Goal: Communication & Community: Answer question/provide support

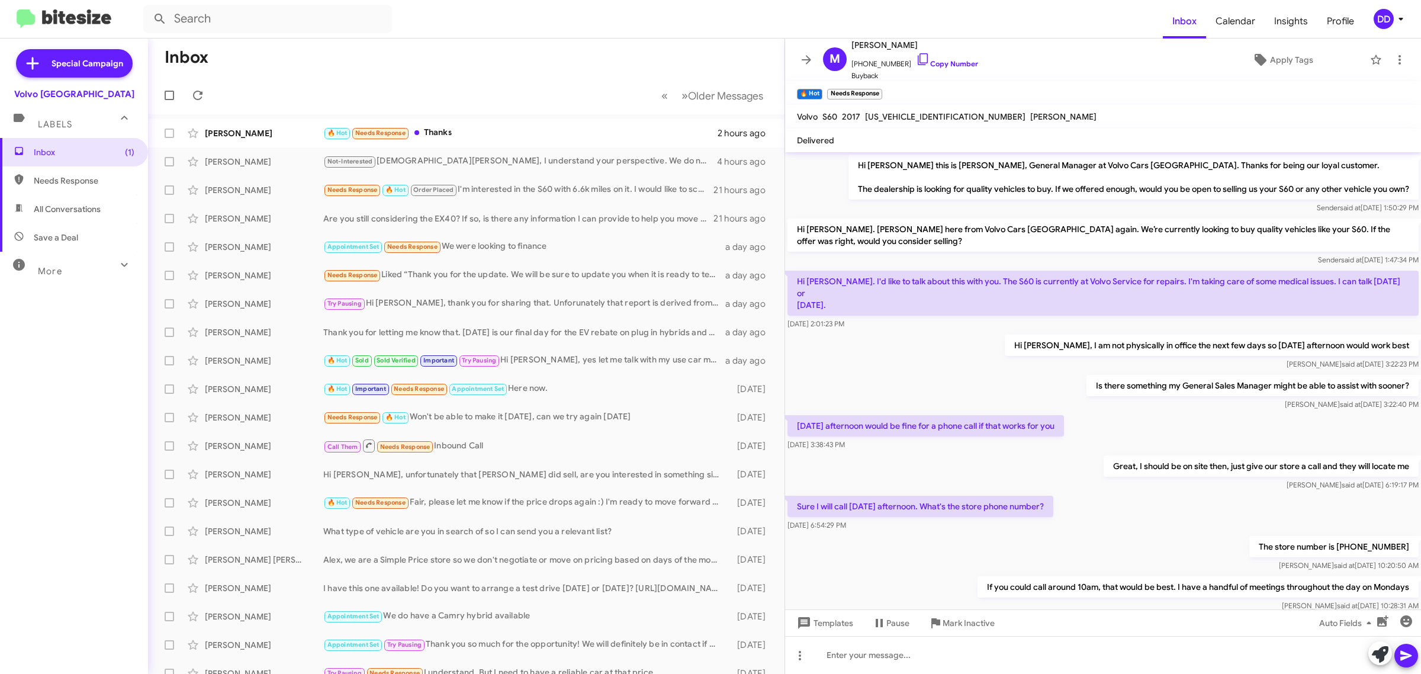
scroll to position [353, 0]
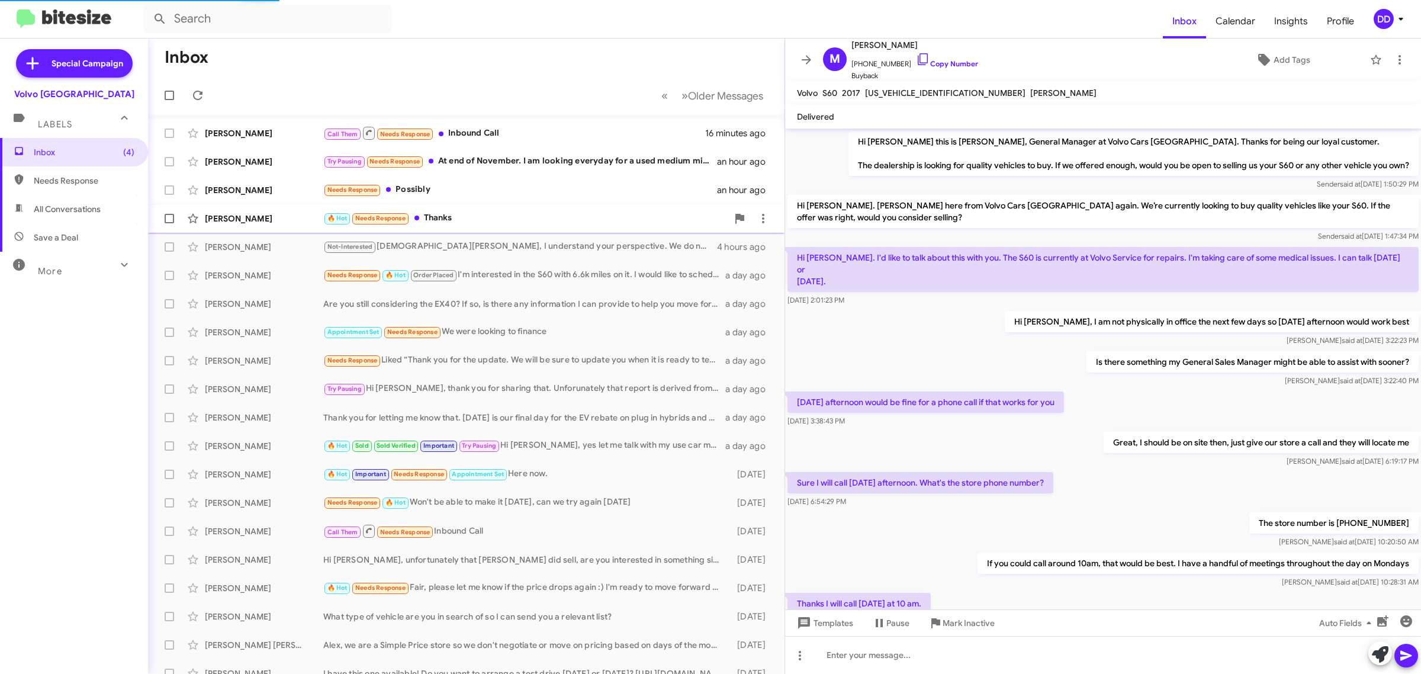
scroll to position [353, 0]
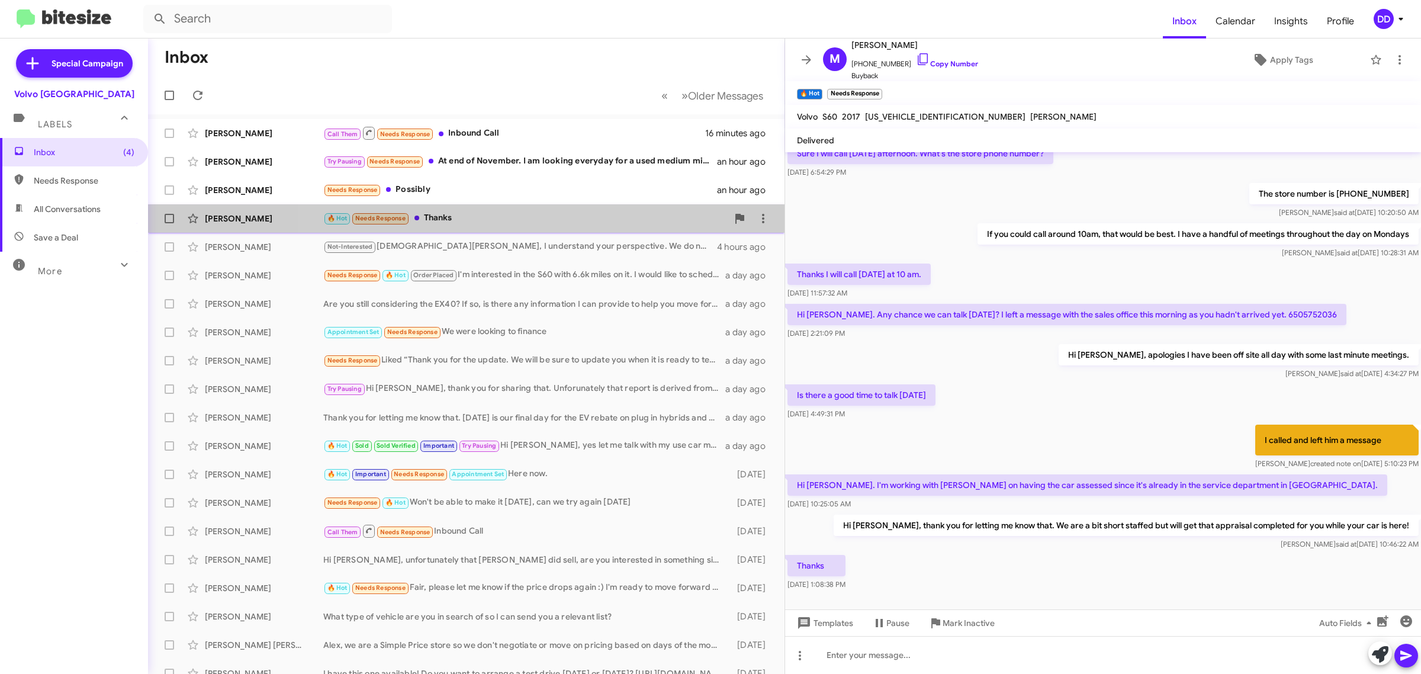
click at [543, 222] on div "🔥 Hot Needs Response Thanks" at bounding box center [525, 218] width 404 height 14
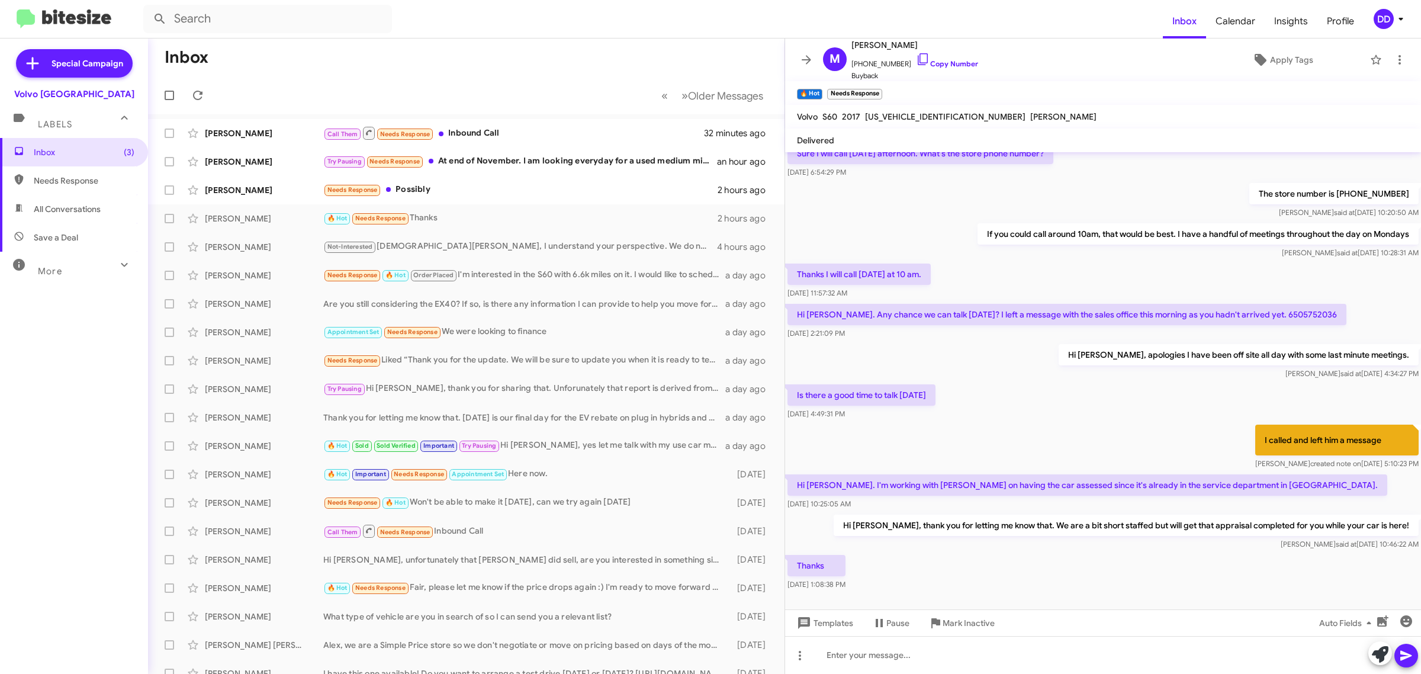
scroll to position [377, 0]
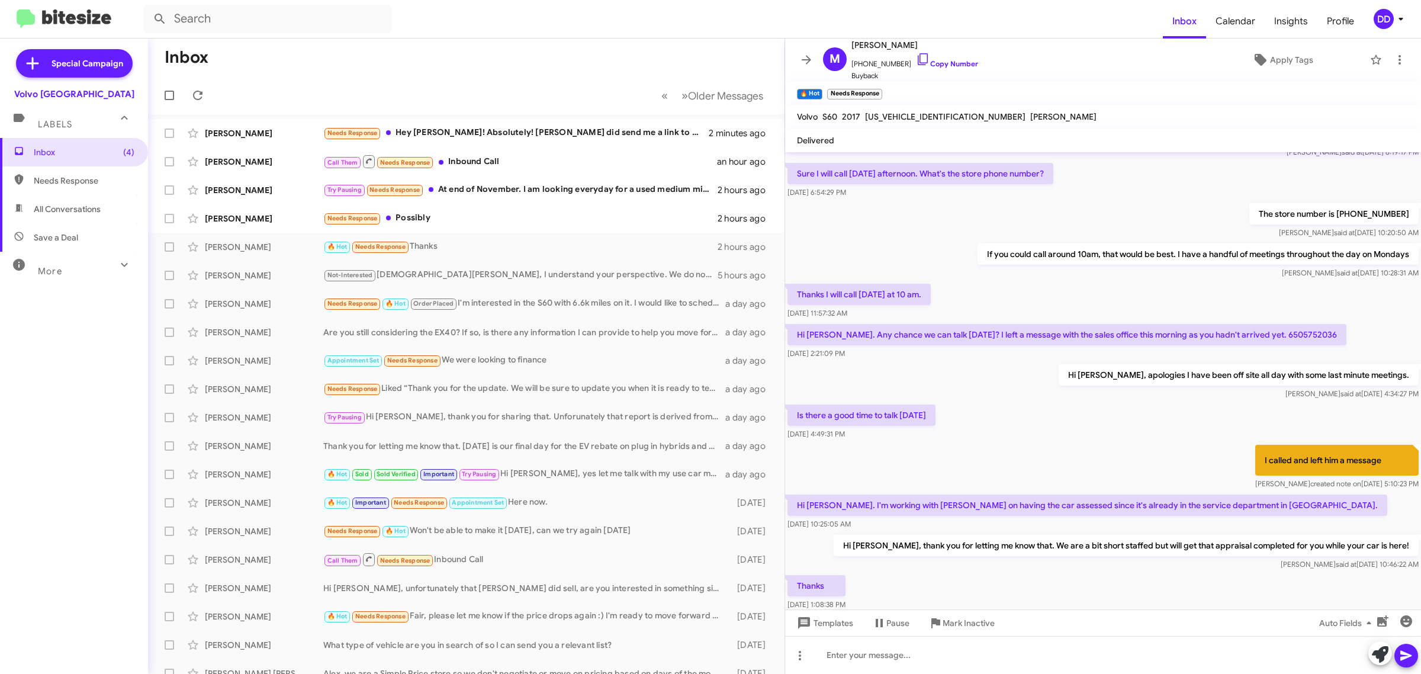
scroll to position [377, 0]
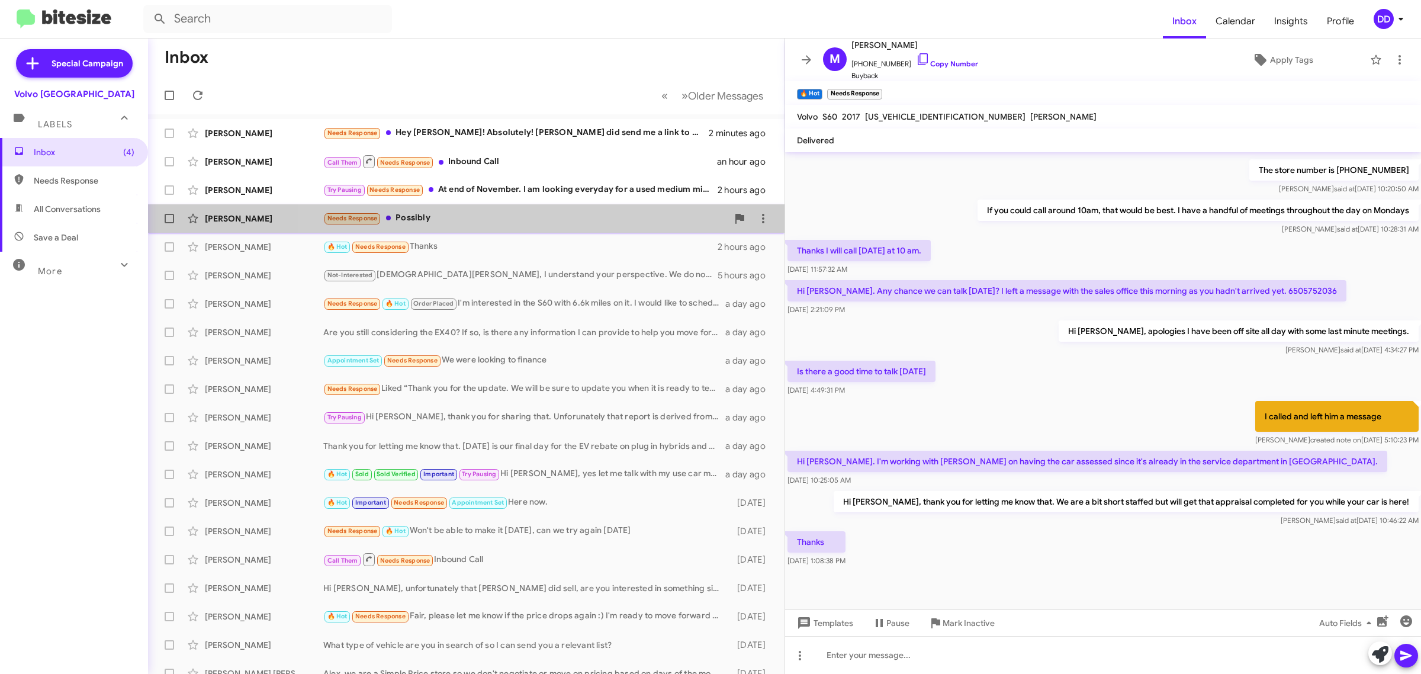
click at [525, 214] on div "Needs Response Possibly" at bounding box center [525, 218] width 404 height 14
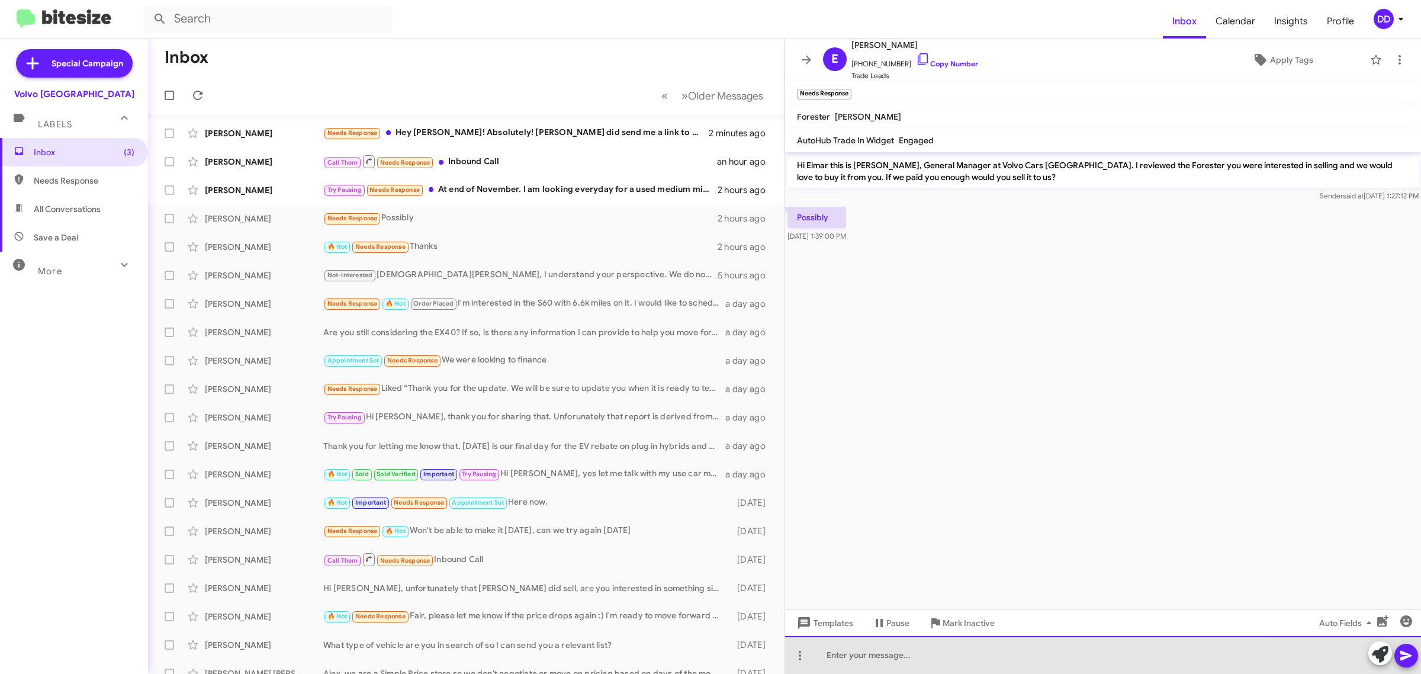
click at [895, 649] on div at bounding box center [1103, 655] width 636 height 38
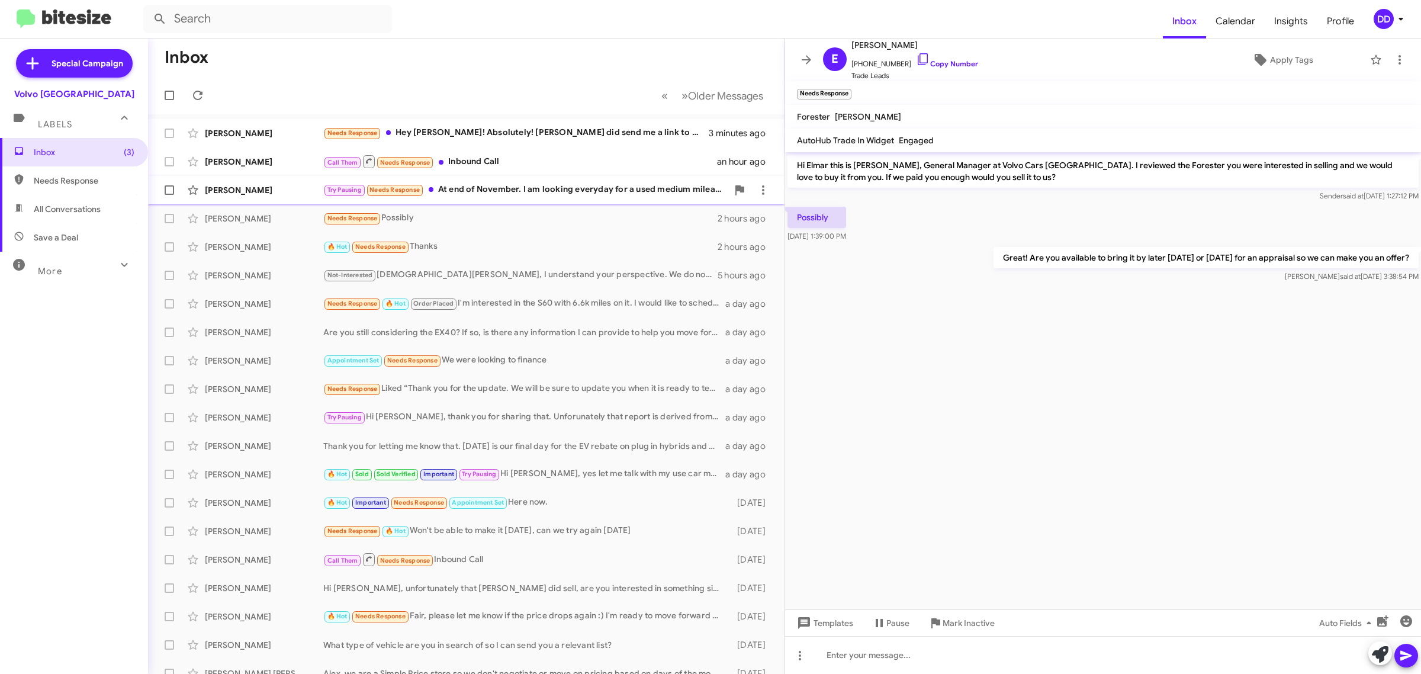
click at [544, 187] on div "Try Pausing Needs Response At end of November. I am looking everyday for a used…" at bounding box center [525, 190] width 404 height 14
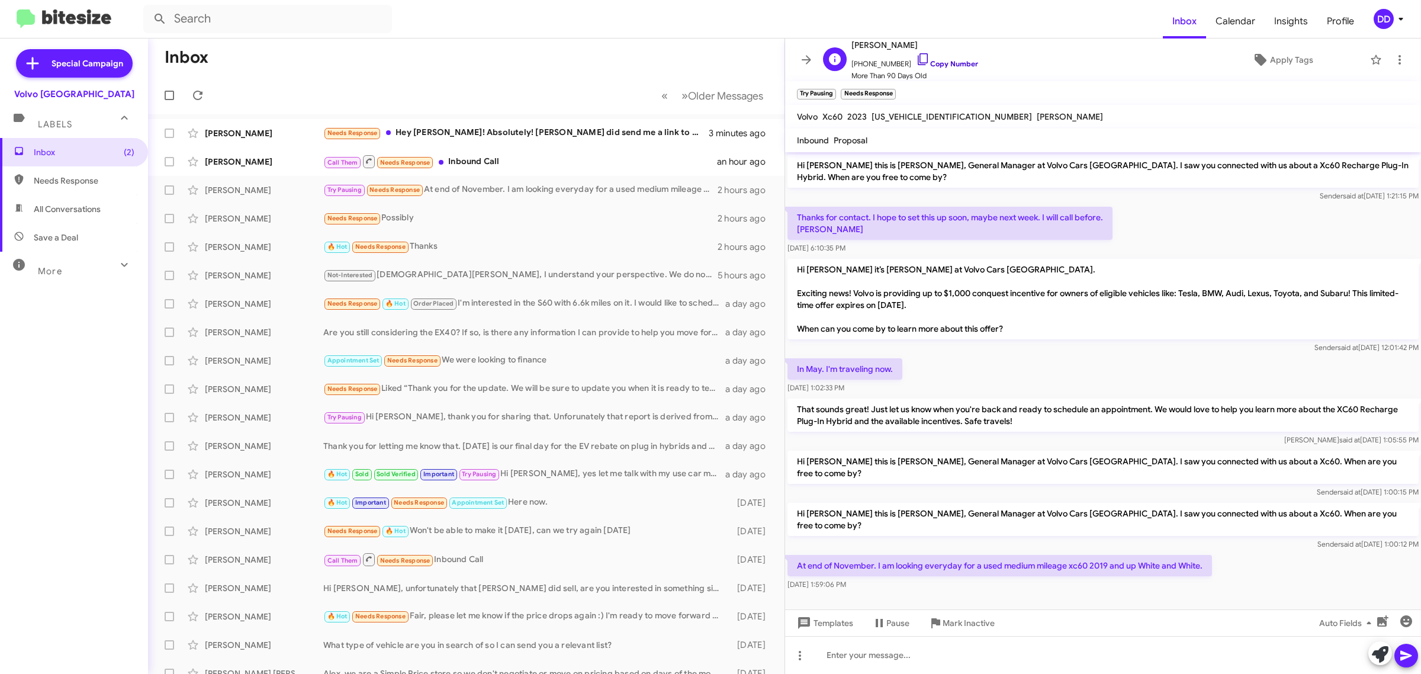
click at [952, 62] on link "Copy Number" at bounding box center [947, 63] width 62 height 9
click at [1014, 650] on div at bounding box center [1103, 655] width 636 height 38
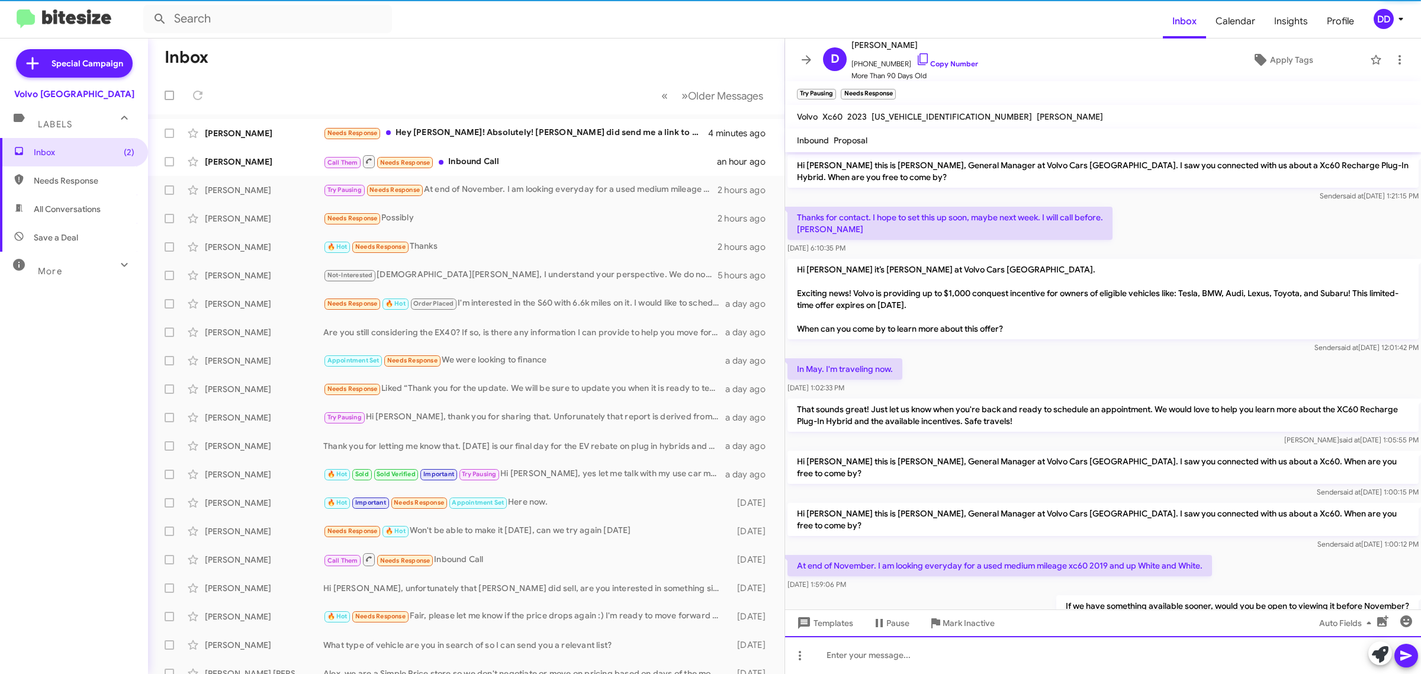
scroll to position [25, 0]
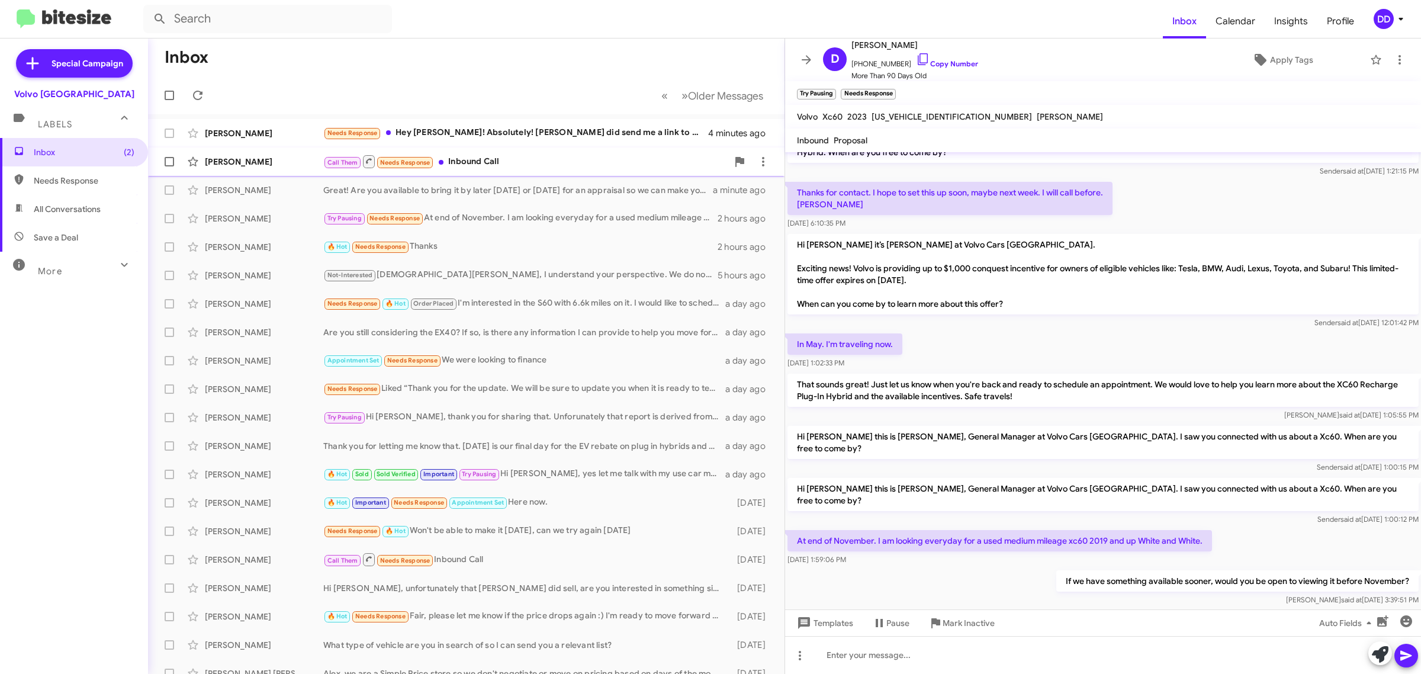
click at [537, 162] on div "Call Them Needs Response Inbound Call" at bounding box center [525, 161] width 404 height 15
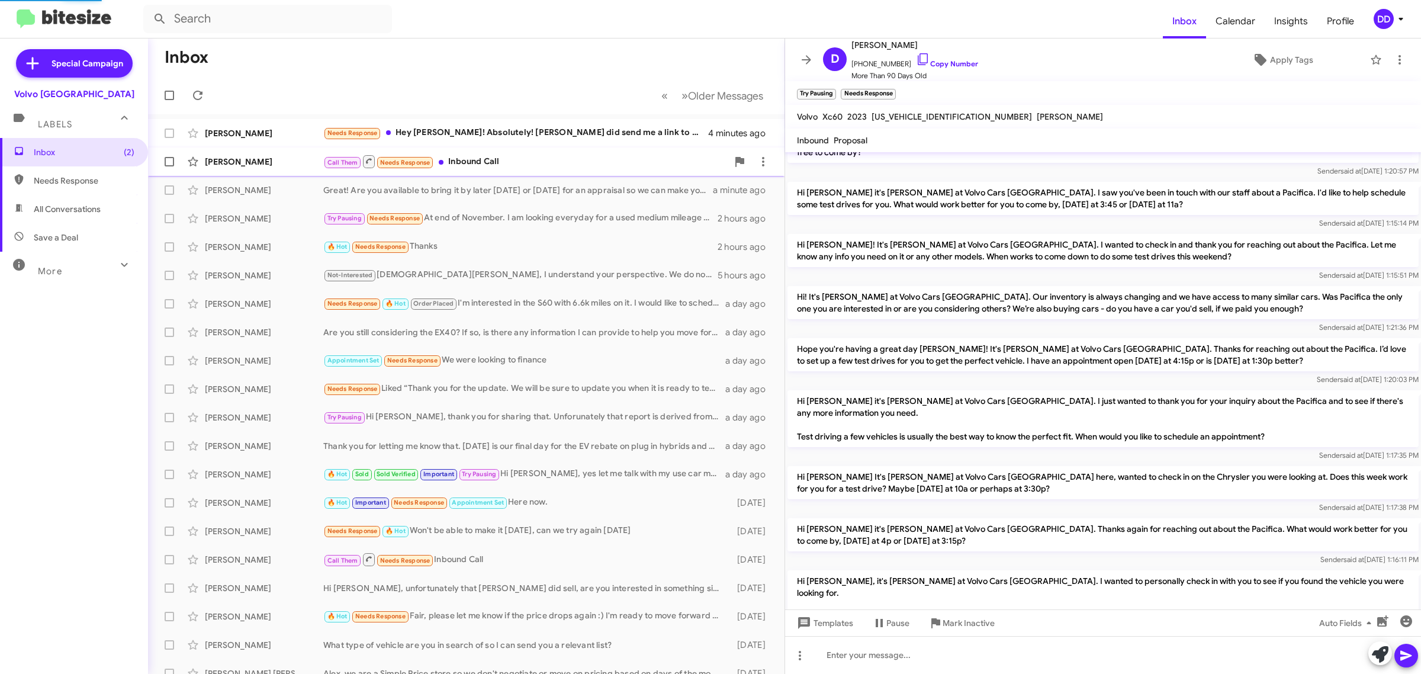
scroll to position [318, 0]
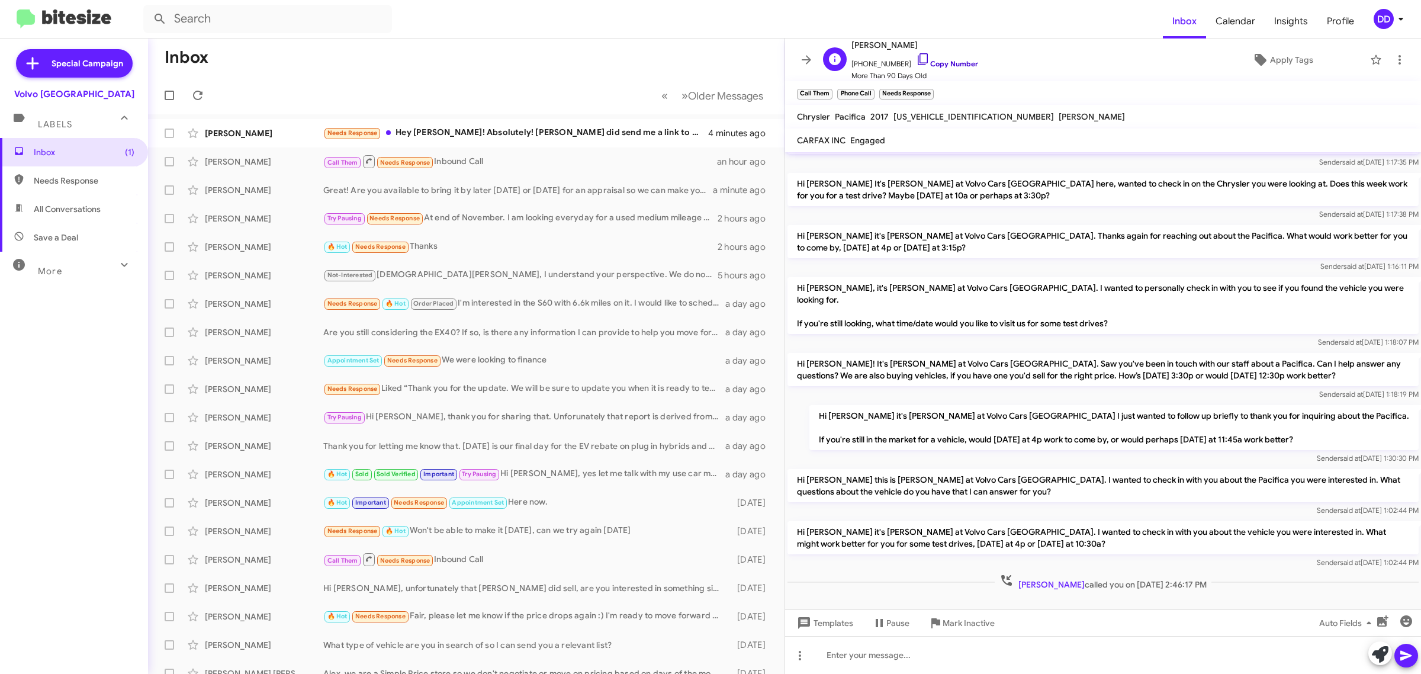
click at [936, 60] on link "Copy Number" at bounding box center [947, 63] width 62 height 9
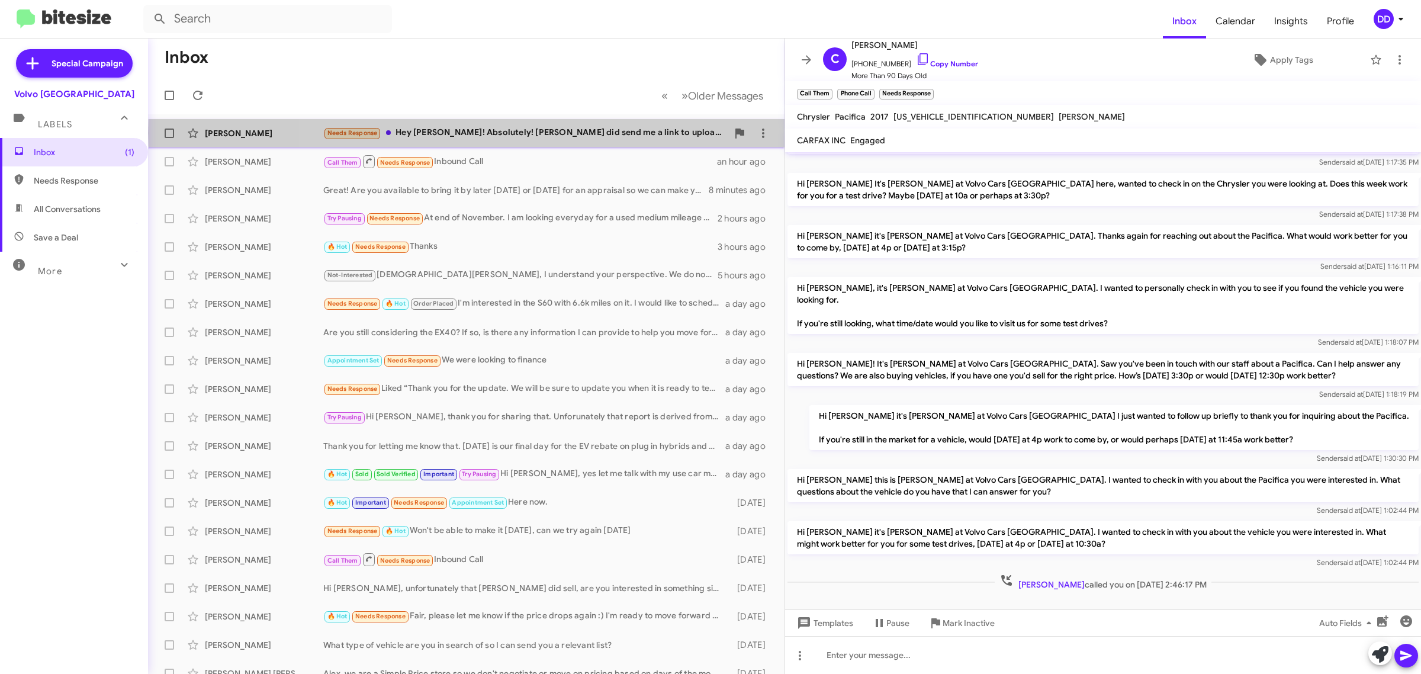
click at [546, 133] on div "Needs Response Hey David! Absolutely! Misa did send me a link to upload photos,…" at bounding box center [525, 133] width 404 height 14
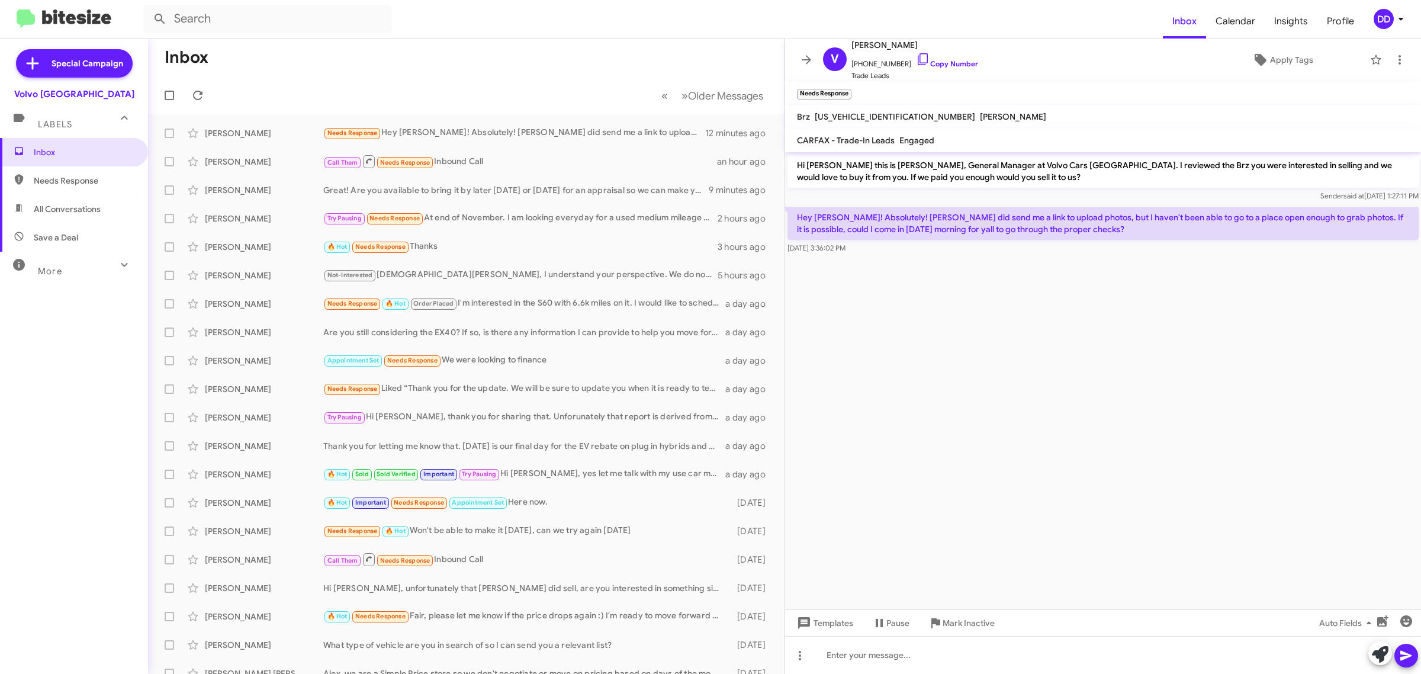
click at [1029, 238] on p "Hey David! Absolutely! Misa did send me a link to upload photos, but I haven't …" at bounding box center [1103, 223] width 631 height 33
click at [1057, 645] on div at bounding box center [1103, 655] width 636 height 38
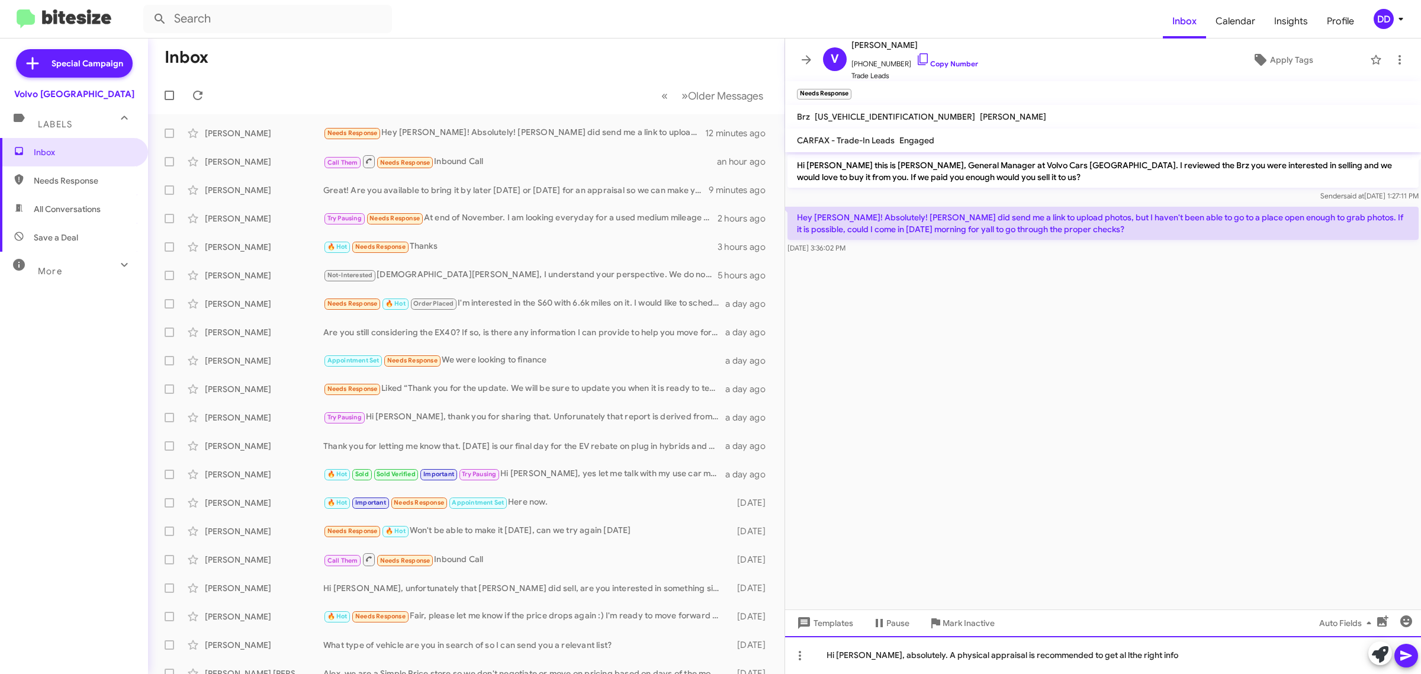
click at [1085, 657] on div "Hi Vikas, absolutely. A physical appraisal is recommended to get al lthe right …" at bounding box center [1103, 655] width 636 height 38
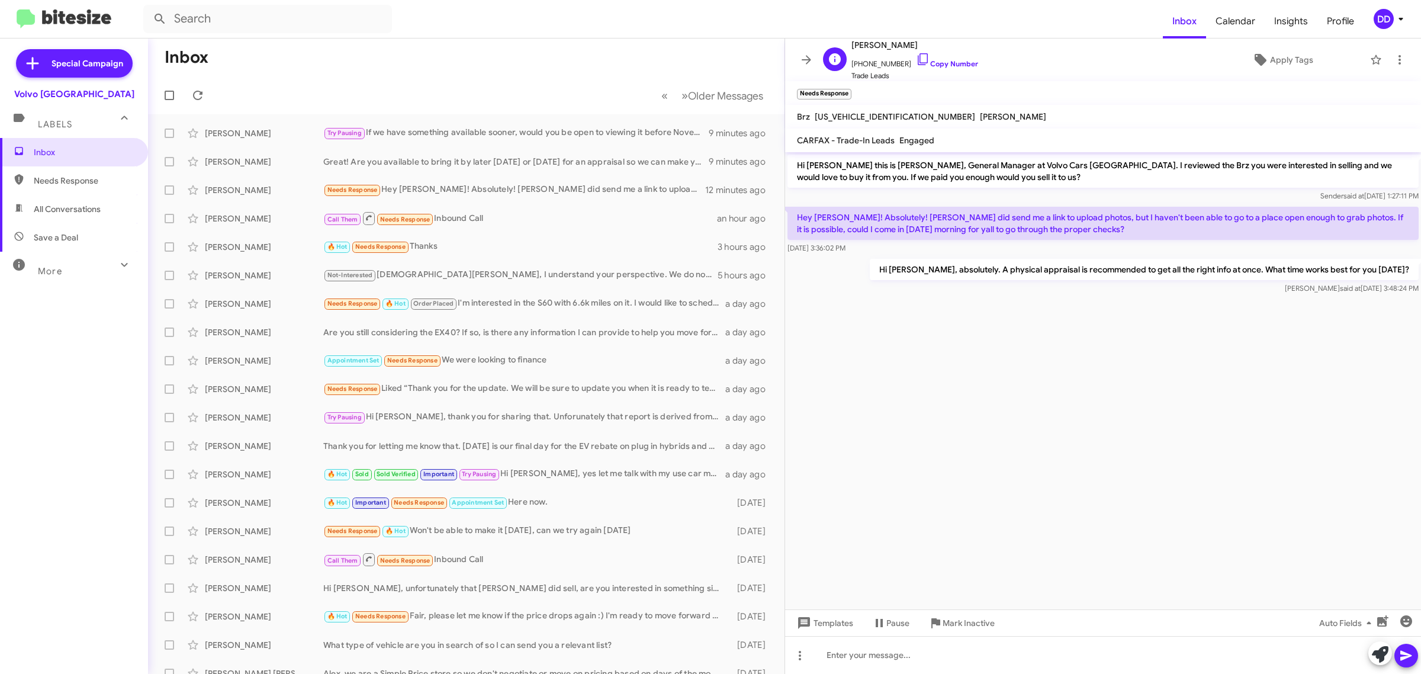
click at [940, 58] on span "+19046624865 Copy Number" at bounding box center [915, 61] width 127 height 18
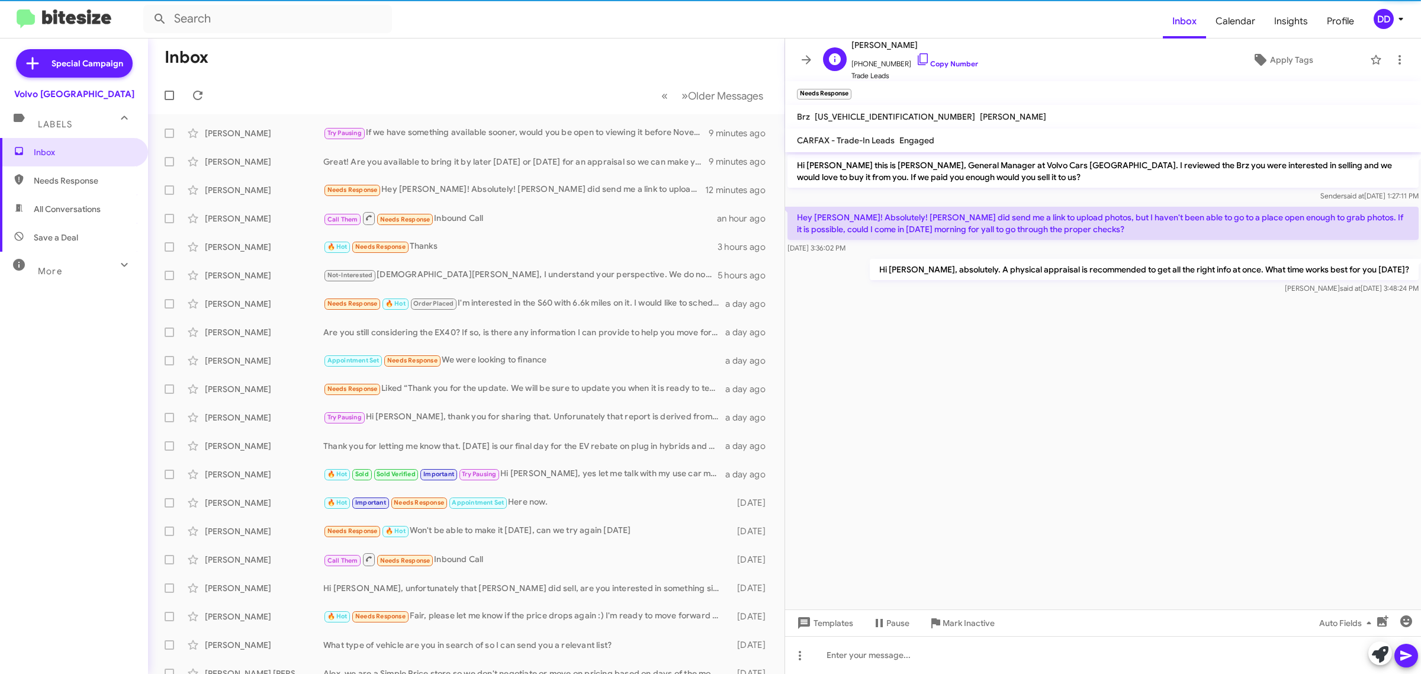
click at [921, 57] on span "+19046624865 Copy Number" at bounding box center [915, 61] width 127 height 18
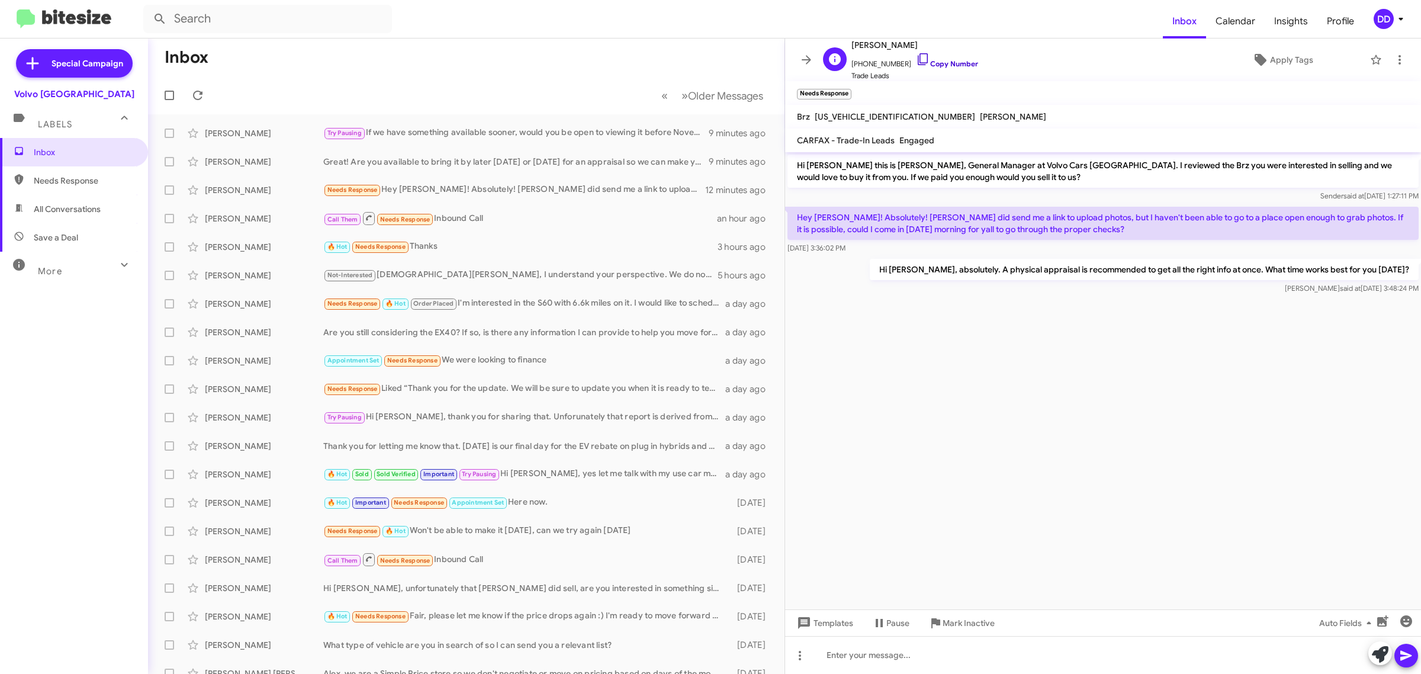
click at [957, 63] on link "Copy Number" at bounding box center [947, 63] width 62 height 9
